Goal: Task Accomplishment & Management: Complete application form

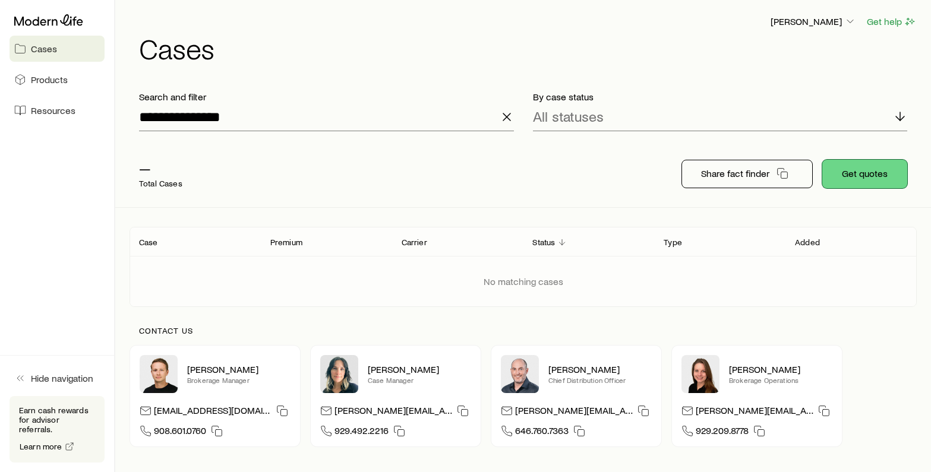
click at [857, 166] on button "Get quotes" at bounding box center [864, 174] width 85 height 29
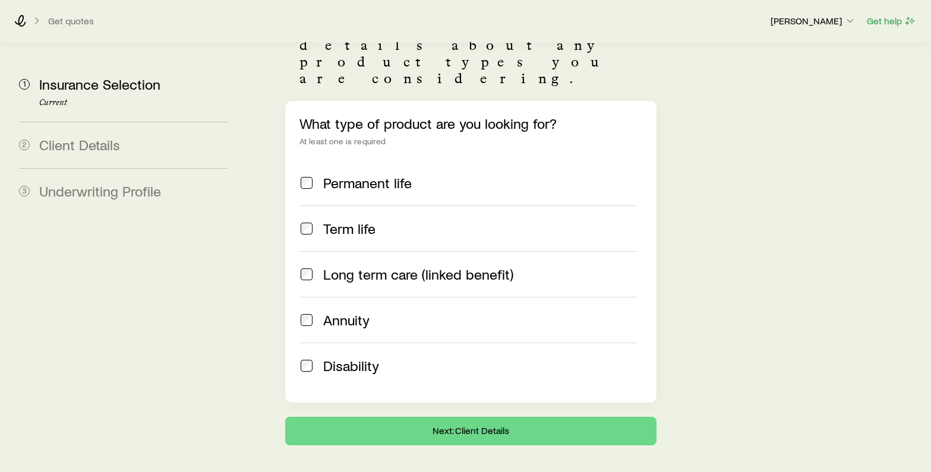
scroll to position [125, 0]
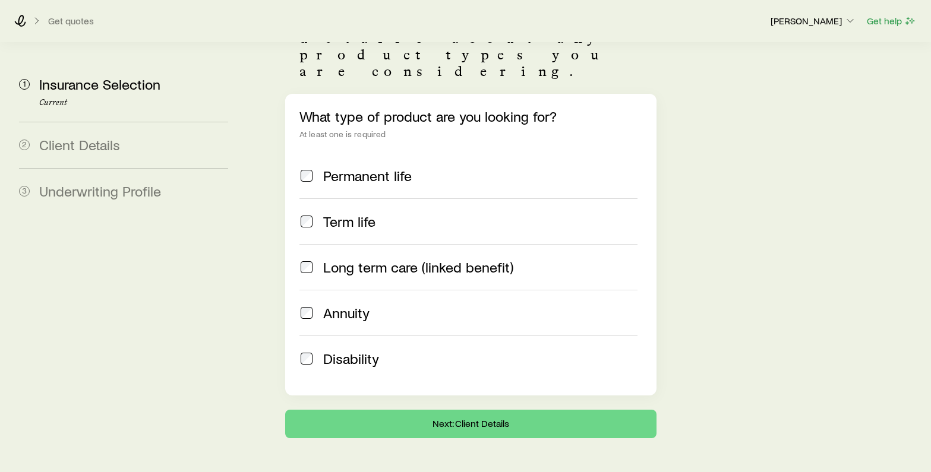
click at [307, 168] on span at bounding box center [306, 176] width 14 height 17
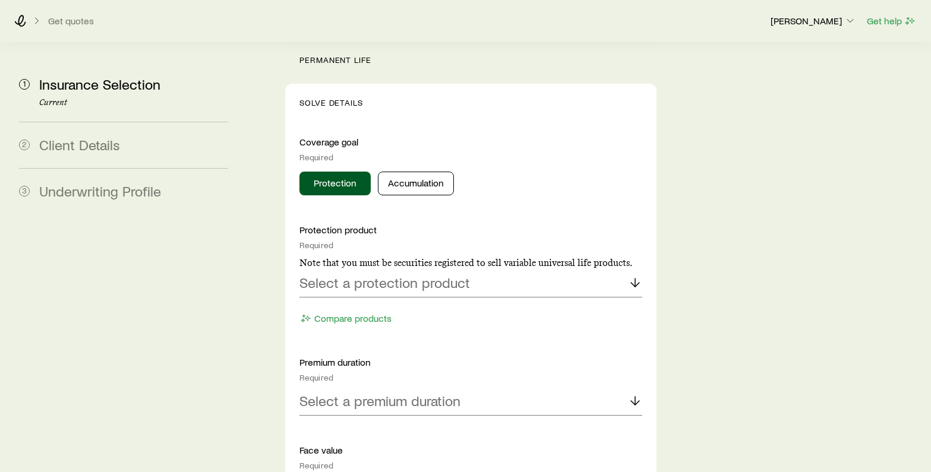
scroll to position [494, 0]
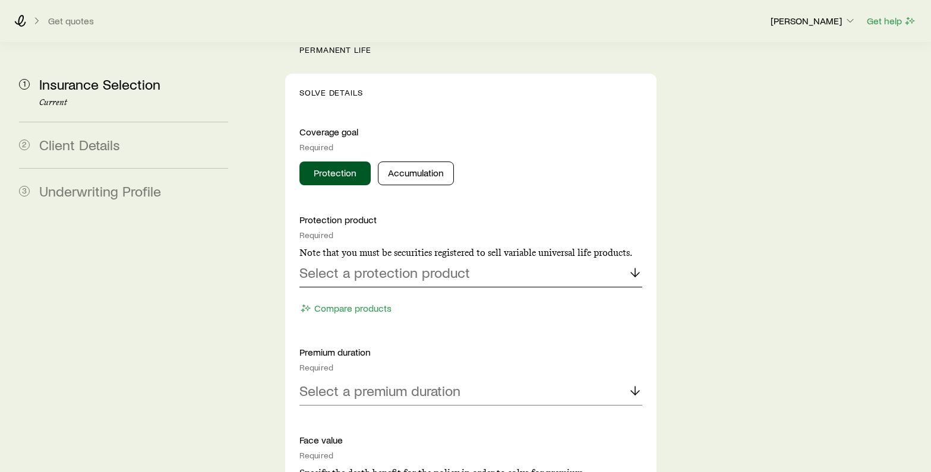
click at [433, 264] on p "Select a protection product" at bounding box center [384, 272] width 171 height 17
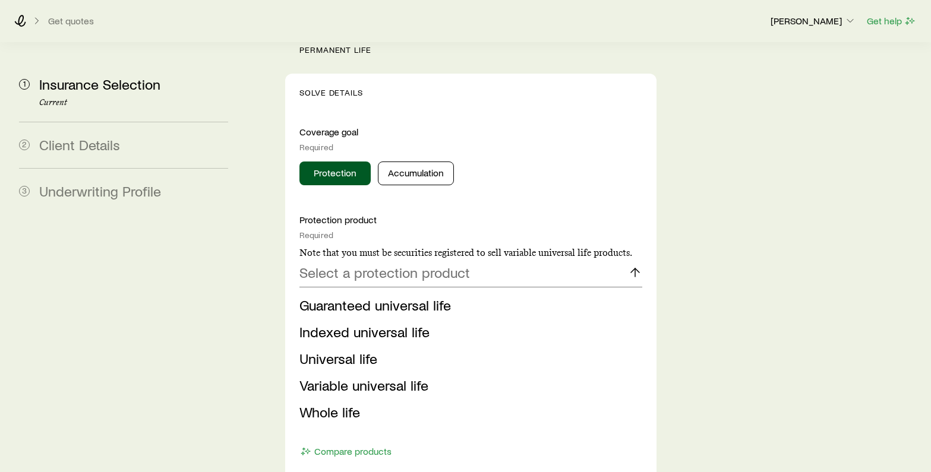
click at [837, 321] on div "Insurance Selection Start by specifying details about any product types you are…" at bounding box center [587, 472] width 670 height 1848
click at [366, 399] on li "Whole life" at bounding box center [467, 412] width 336 height 27
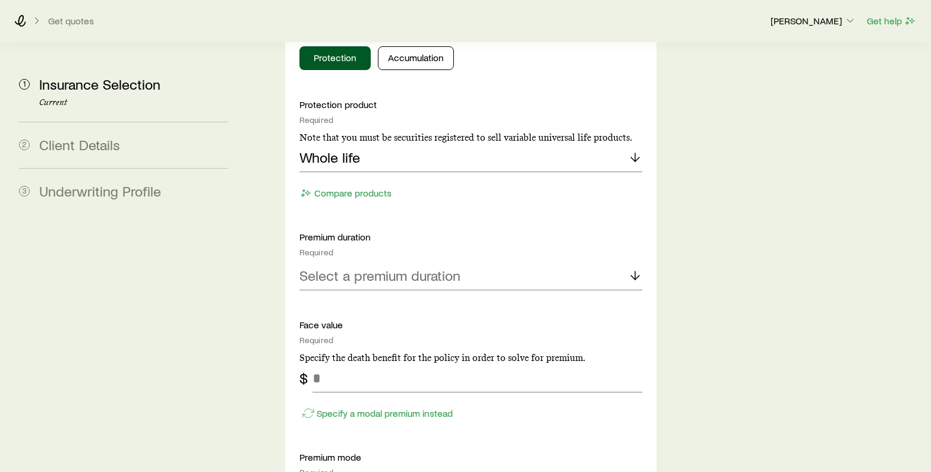
scroll to position [610, 0]
click at [403, 267] on p "Select a premium duration" at bounding box center [379, 275] width 161 height 17
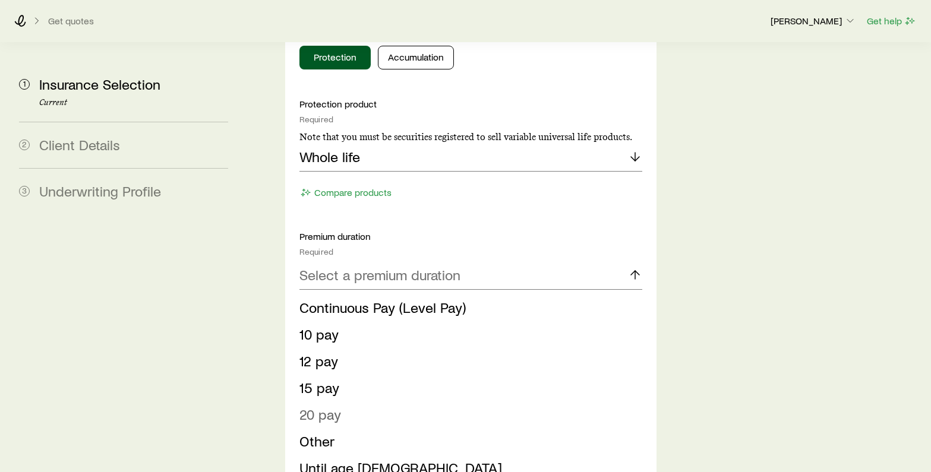
click at [327, 406] on span "20 pay" at bounding box center [320, 414] width 42 height 17
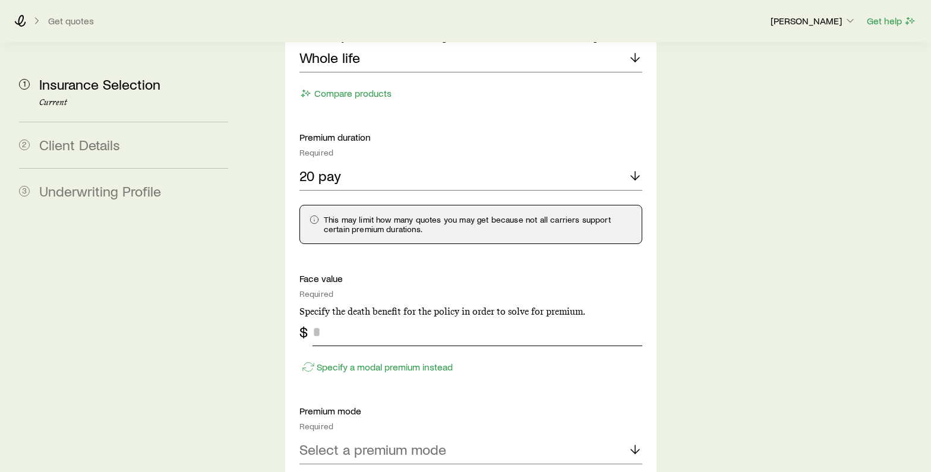
scroll to position [711, 0]
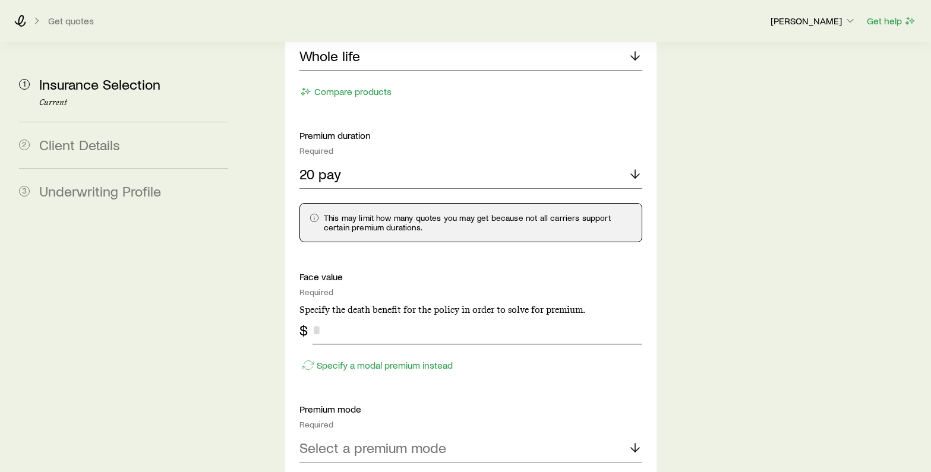
click at [383, 316] on input "tel" at bounding box center [478, 330] width 330 height 29
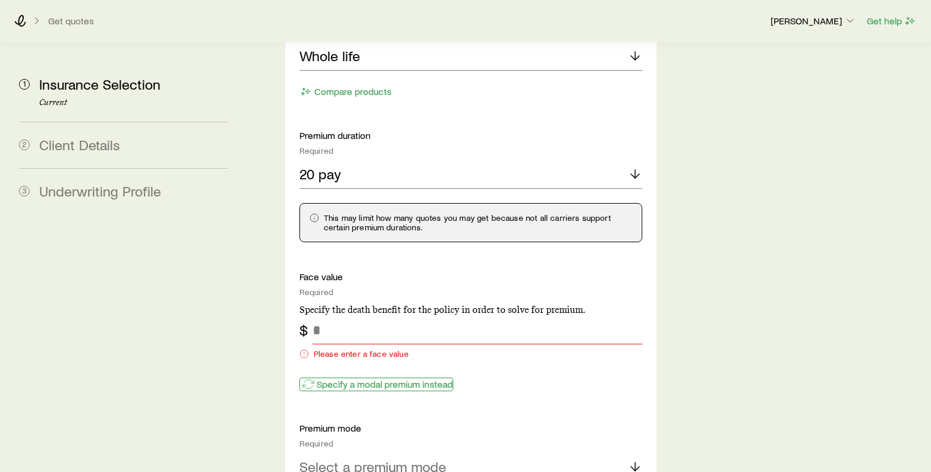
click at [360, 379] on p "Specify a modal premium instead" at bounding box center [385, 385] width 136 height 12
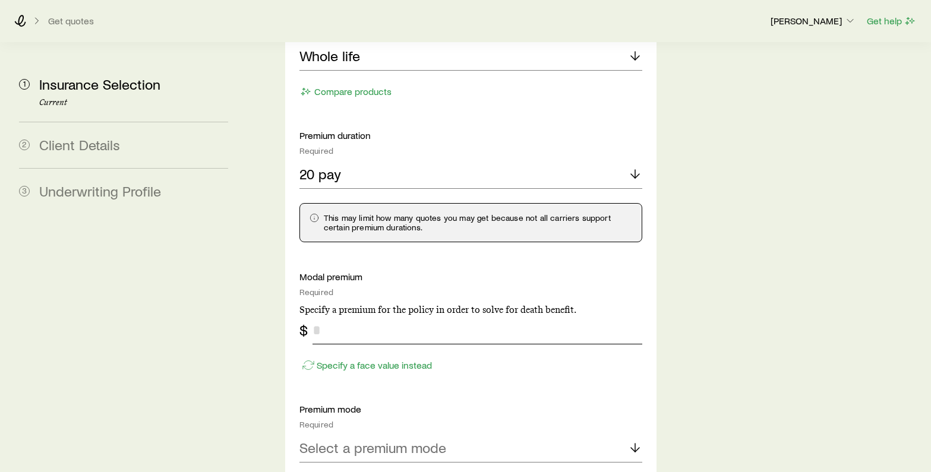
click at [347, 316] on input "tel" at bounding box center [478, 330] width 330 height 29
type input "**"
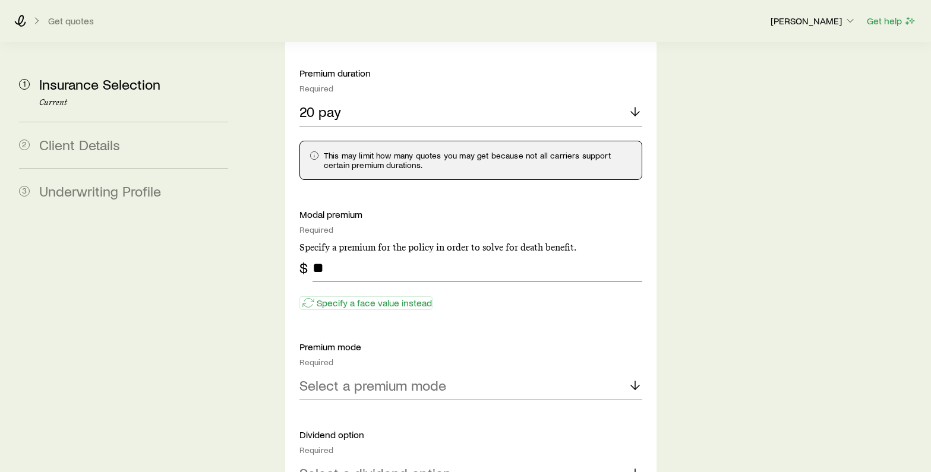
scroll to position [778, 0]
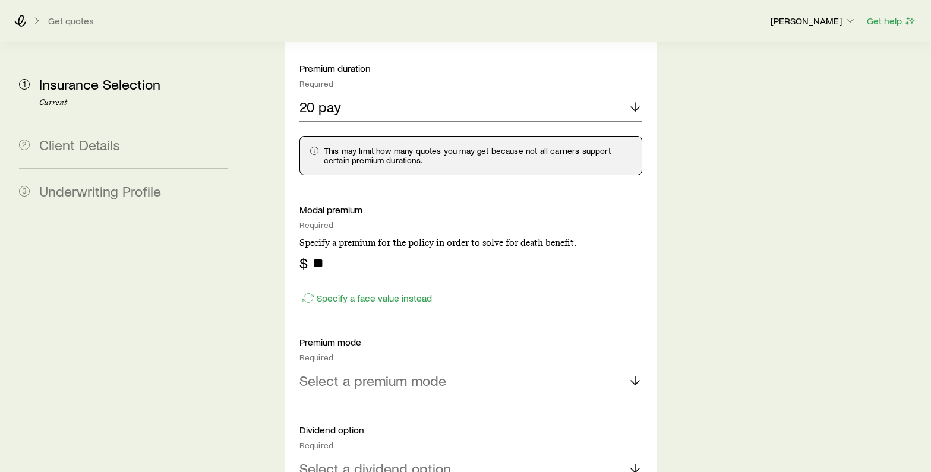
click at [380, 373] on p "Select a premium mode" at bounding box center [372, 381] width 147 height 17
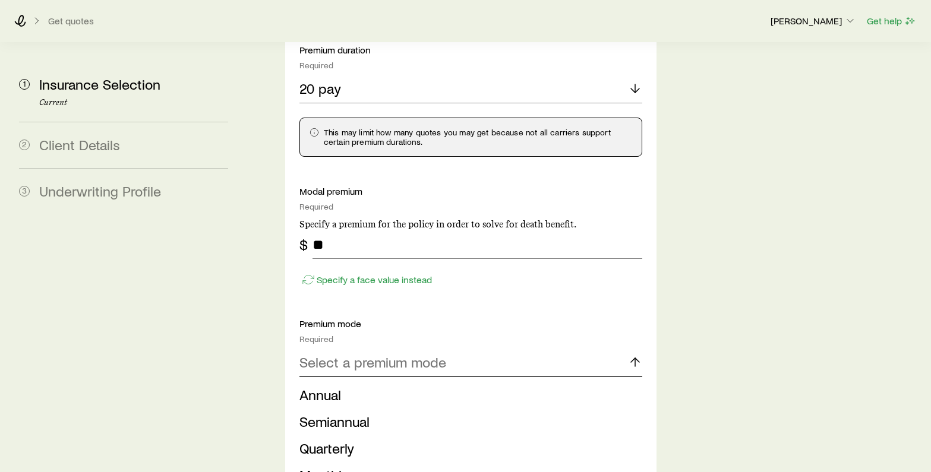
scroll to position [814, 0]
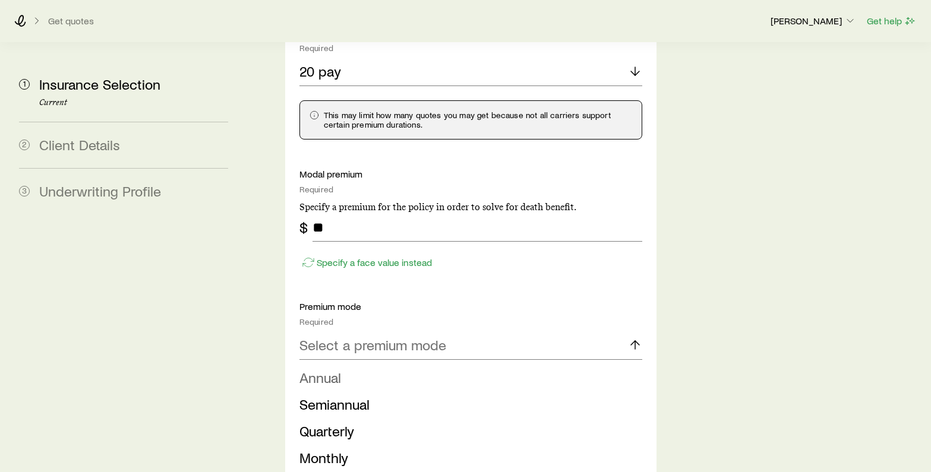
click at [379, 365] on li "Annual" at bounding box center [467, 378] width 336 height 27
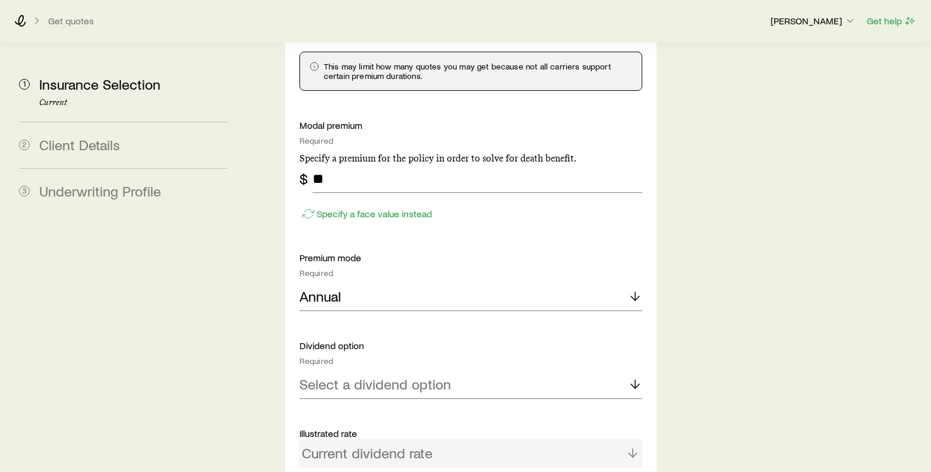
scroll to position [876, 0]
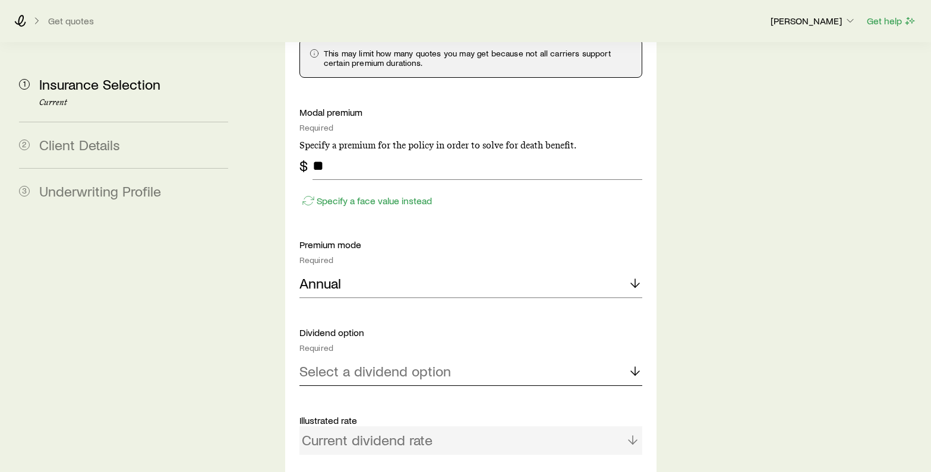
click at [381, 363] on p "Select a dividend option" at bounding box center [375, 371] width 152 height 17
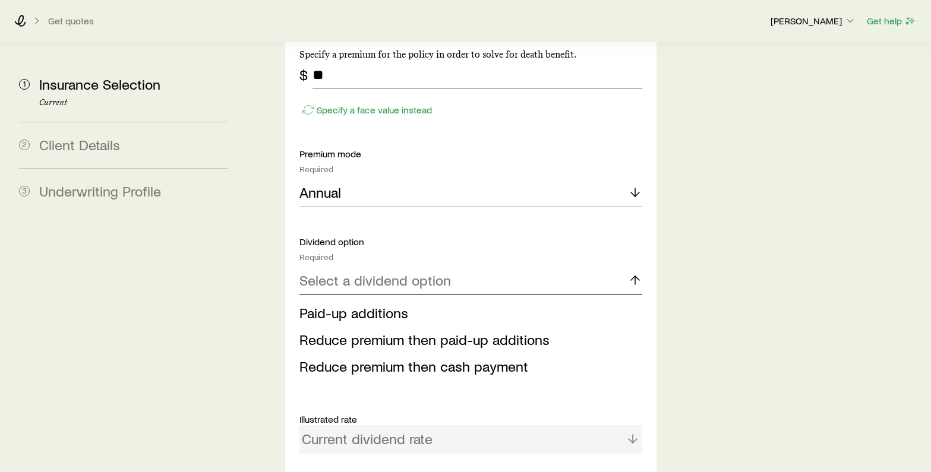
scroll to position [969, 0]
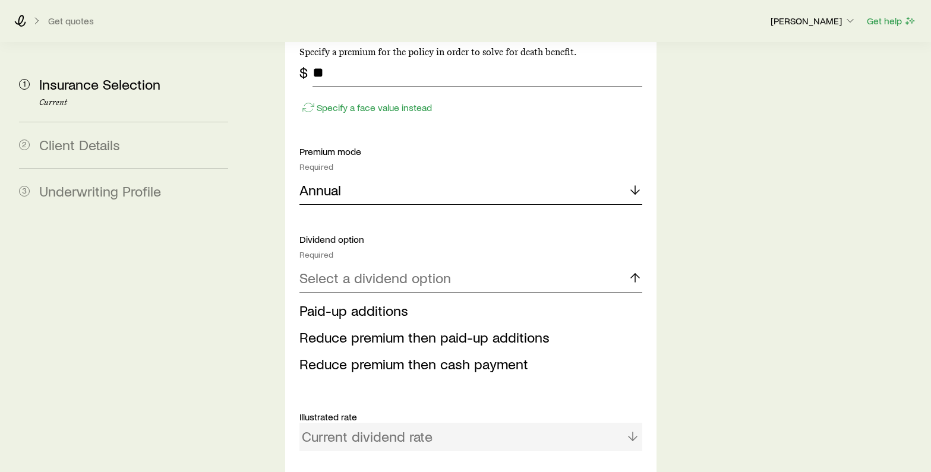
click at [373, 176] on div "Annual" at bounding box center [470, 190] width 343 height 29
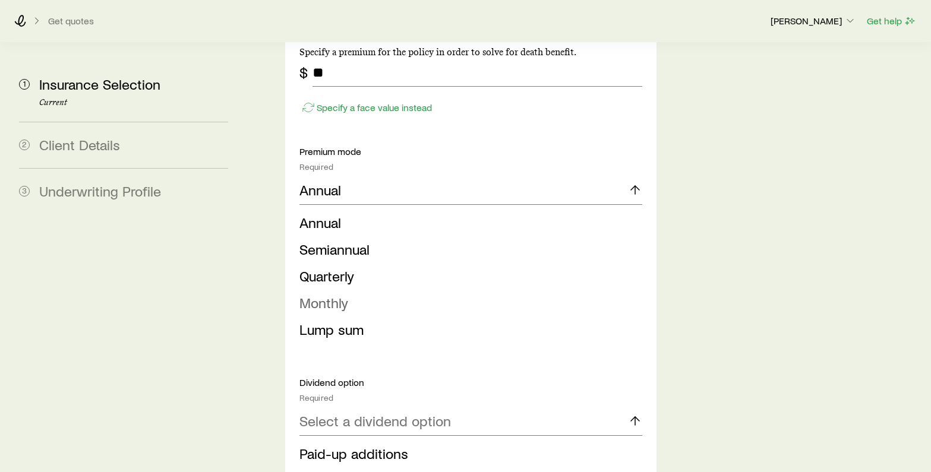
click at [360, 290] on li "Monthly" at bounding box center [467, 303] width 336 height 27
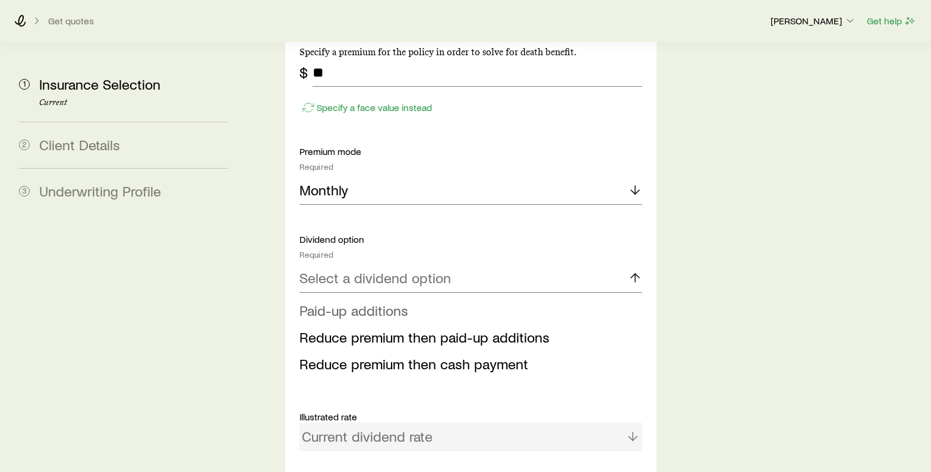
click at [360, 302] on span "Paid-up additions" at bounding box center [353, 310] width 109 height 17
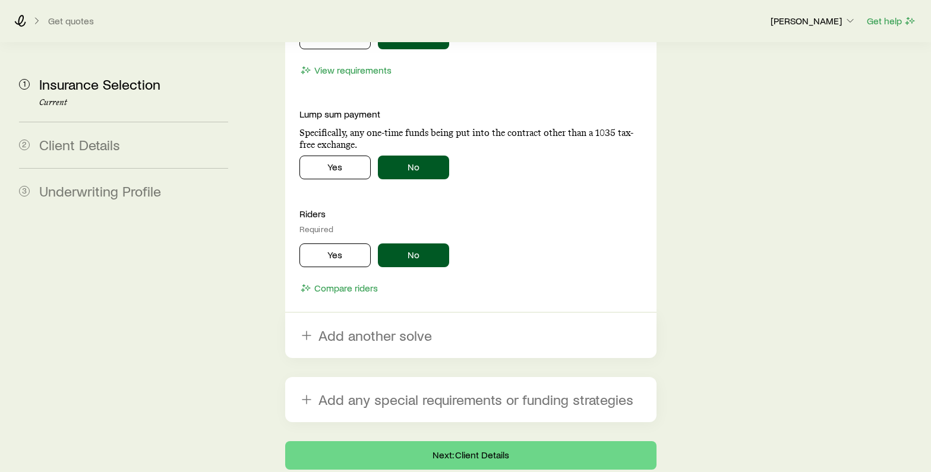
scroll to position [1500, 0]
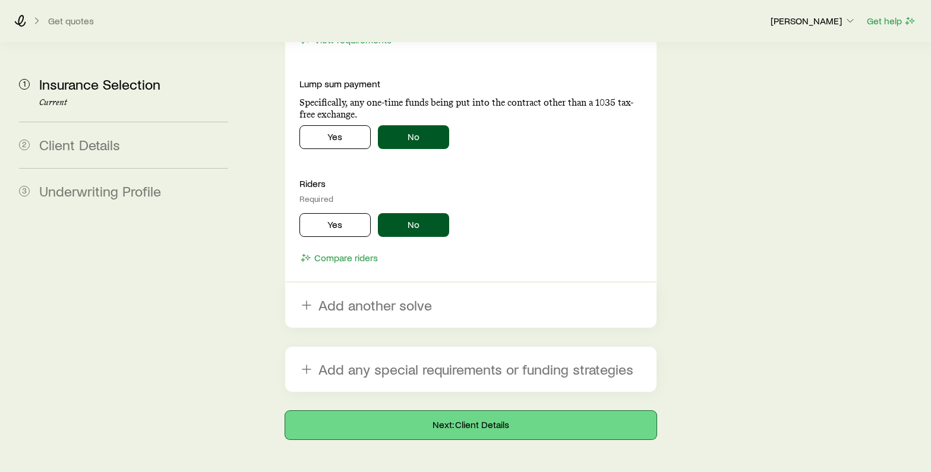
click at [402, 411] on button "Next: Client Details" at bounding box center [471, 425] width 372 height 29
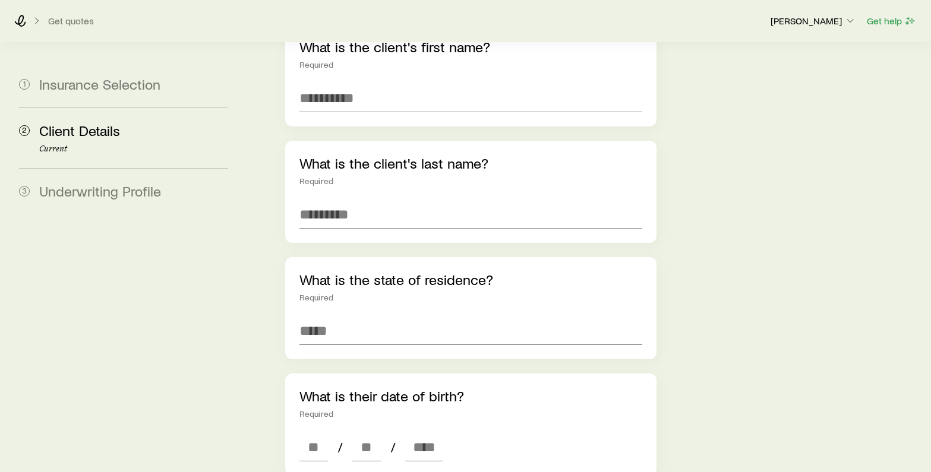
scroll to position [110, 0]
